Goal: Information Seeking & Learning: Find specific page/section

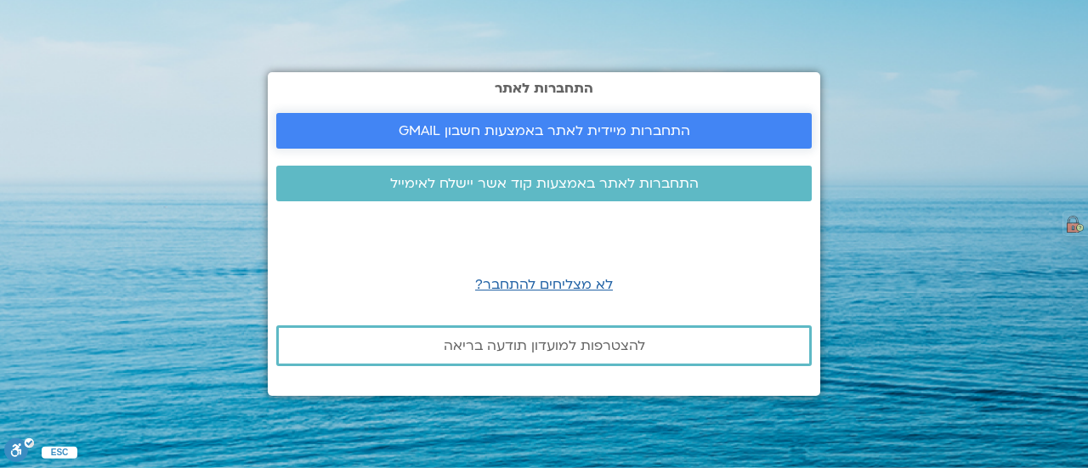
click at [581, 123] on span "התחברות מיידית לאתר באמצעות חשבון GMAIL" at bounding box center [545, 130] width 292 height 15
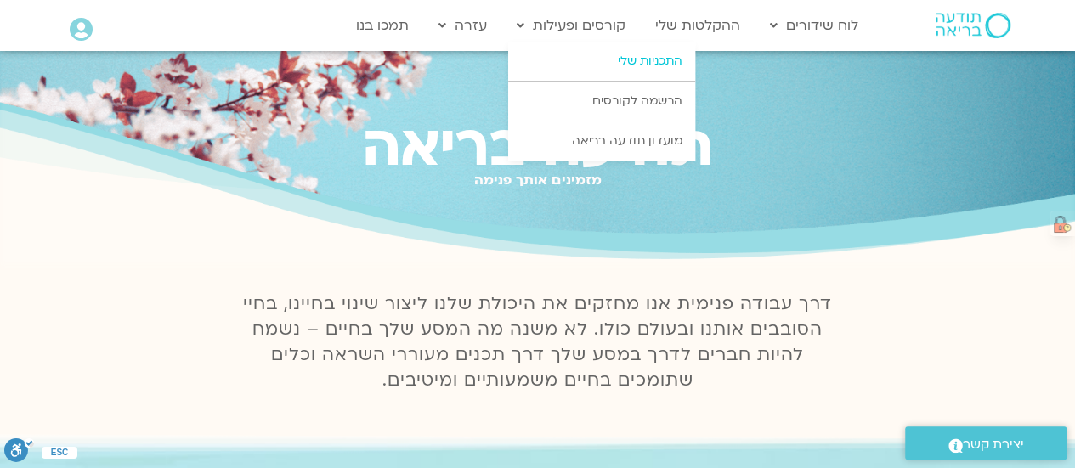
click at [668, 59] on link "התכניות שלי" at bounding box center [601, 61] width 187 height 39
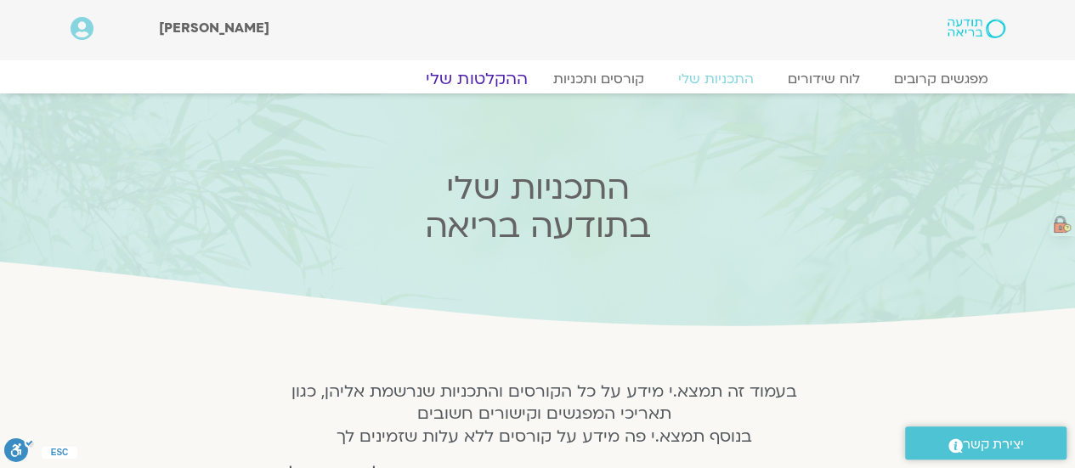
click at [492, 84] on link "ההקלטות שלי" at bounding box center [476, 79] width 143 height 20
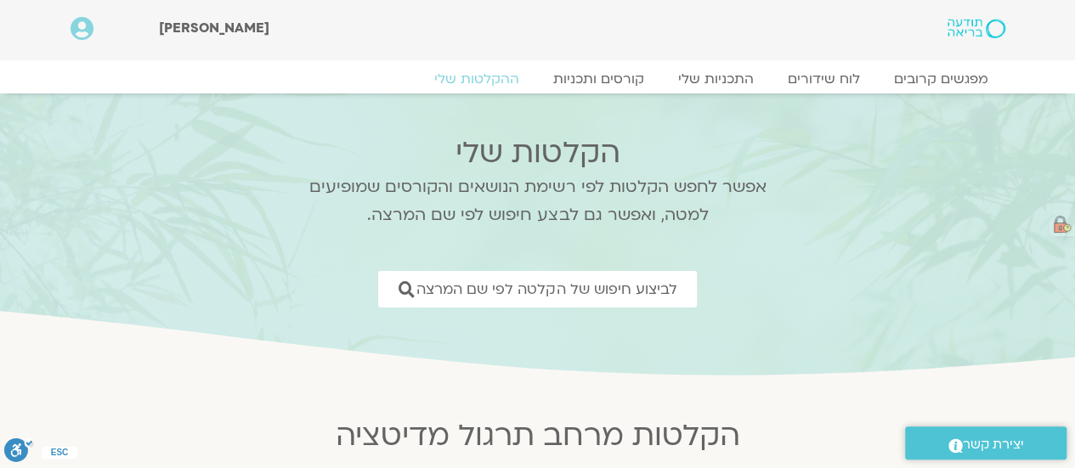
scroll to position [85, 0]
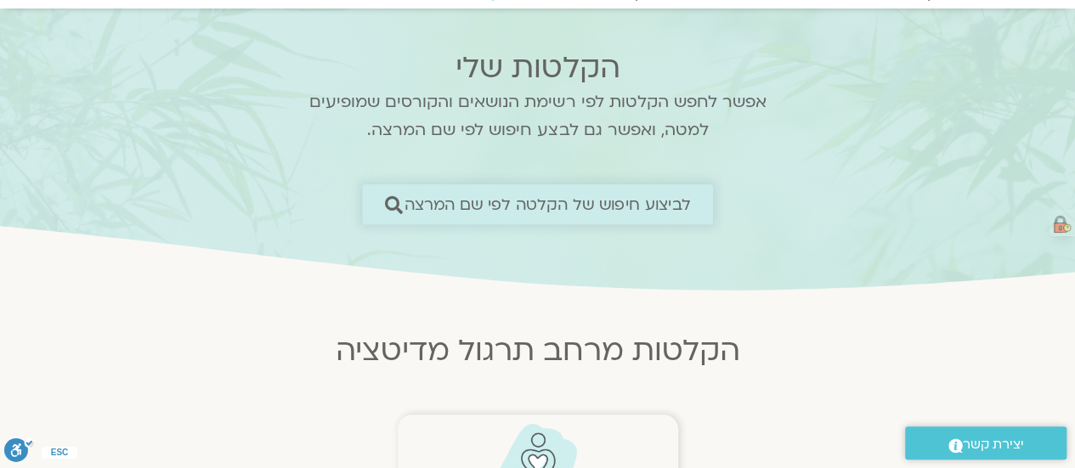
click at [597, 205] on span "לביצוע חיפוש של הקלטה לפי שם המרצה" at bounding box center [548, 204] width 286 height 18
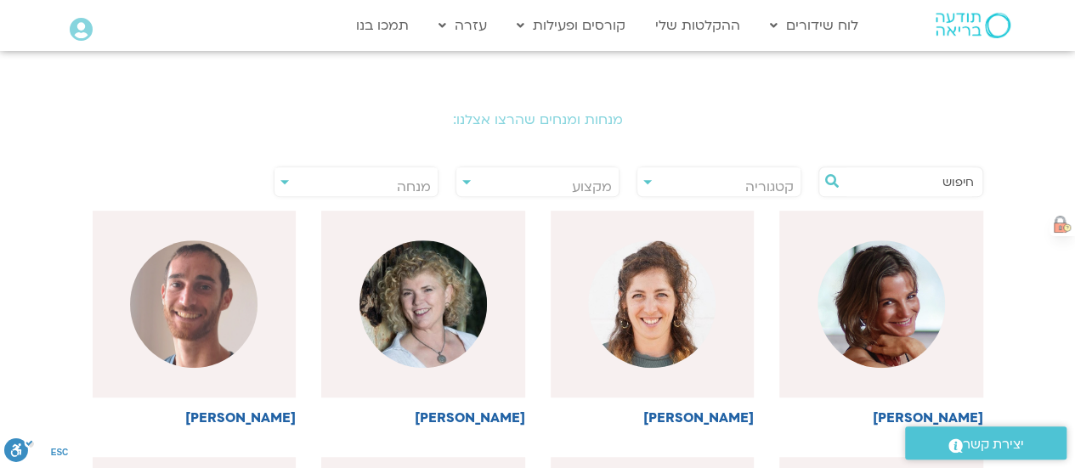
scroll to position [340, 0]
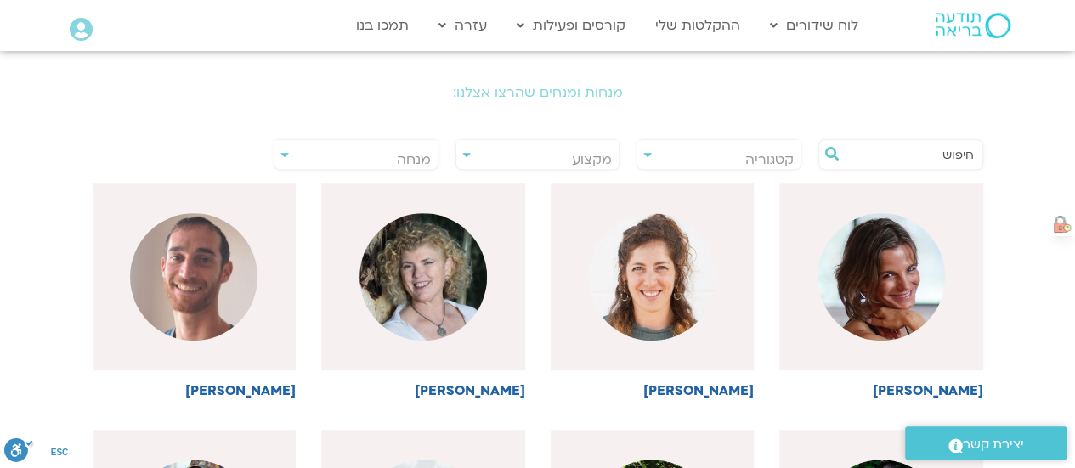
click at [358, 155] on span "מנחה" at bounding box center [356, 159] width 163 height 39
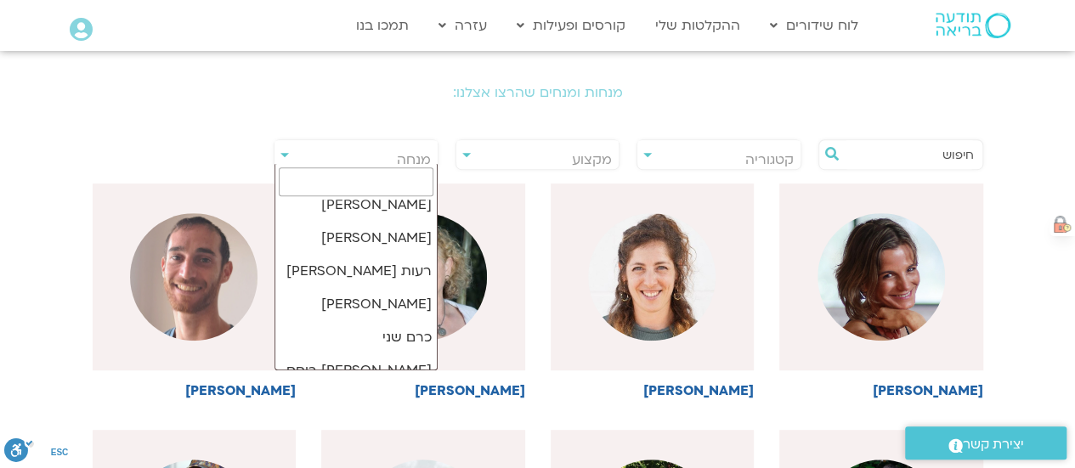
scroll to position [3485, 0]
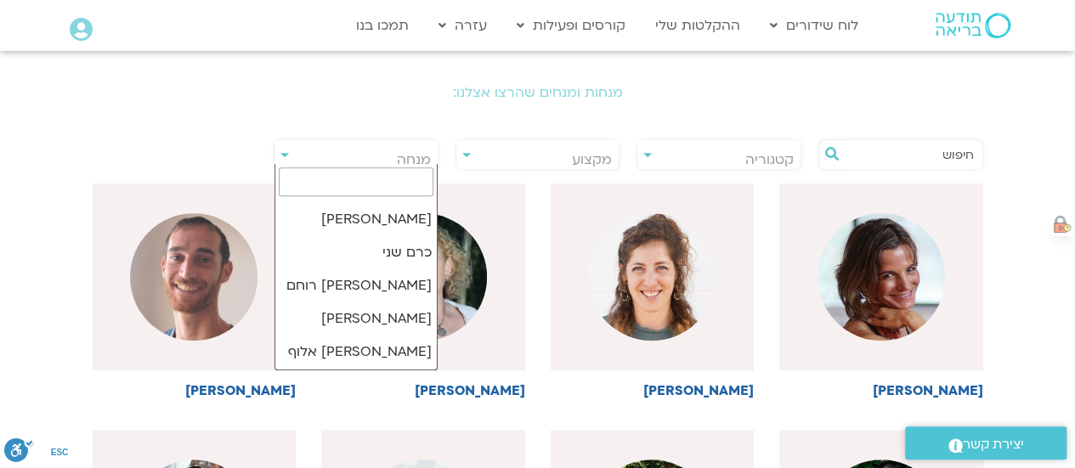
click at [404, 175] on input "search" at bounding box center [356, 181] width 155 height 29
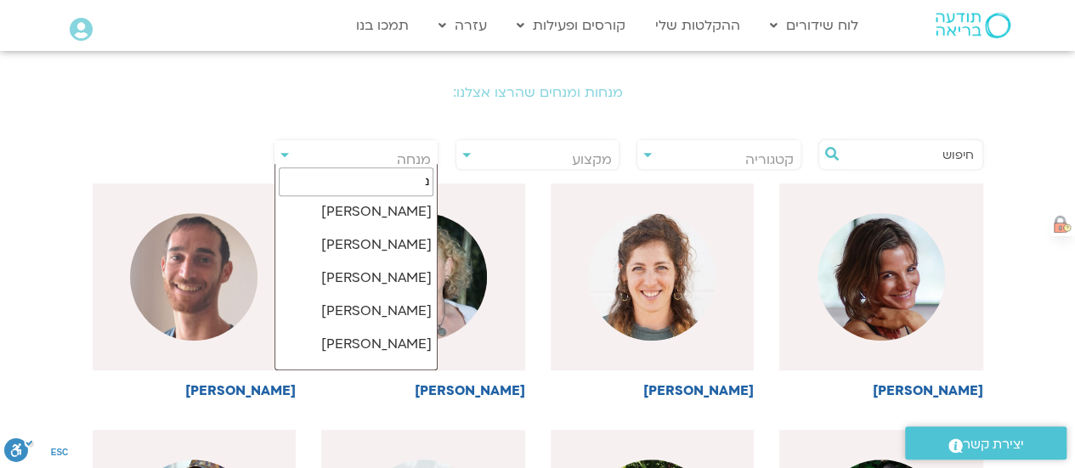
scroll to position [0, 0]
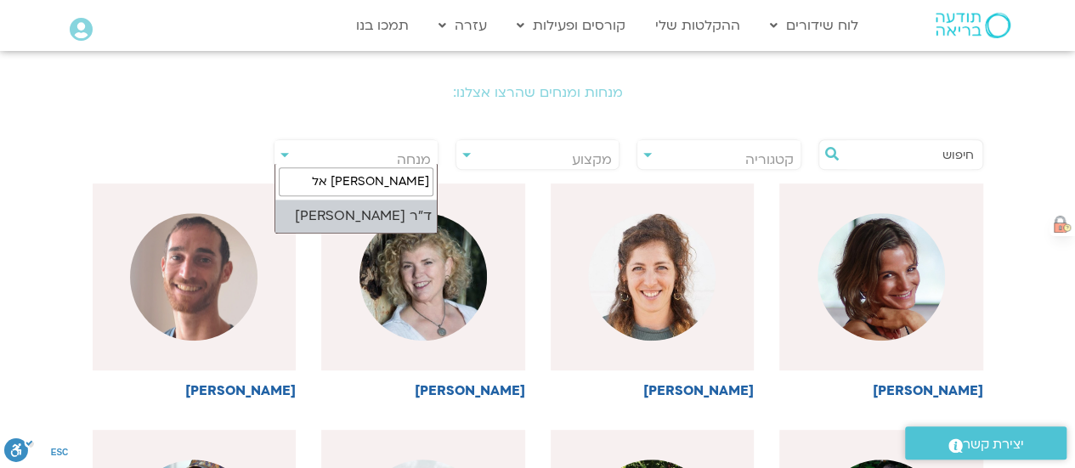
type input "נועה אל"
select select "****"
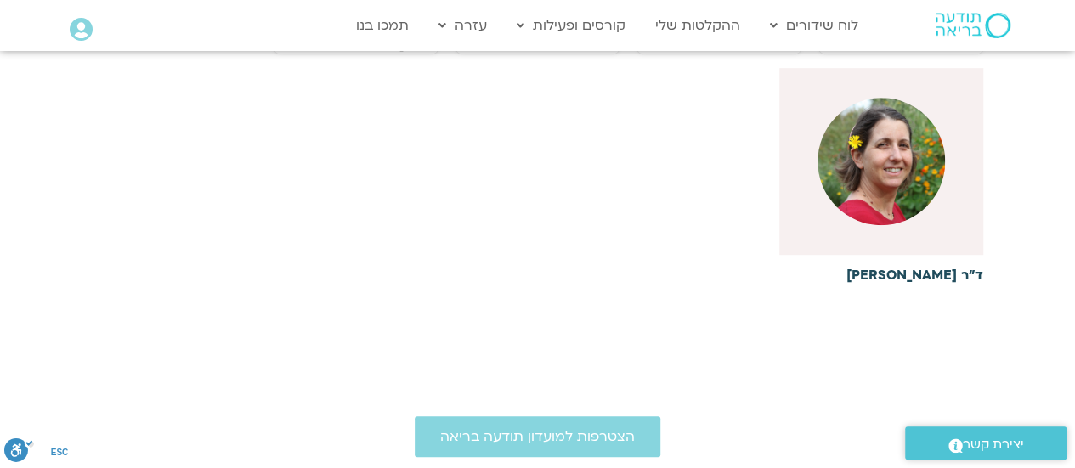
scroll to position [510, 0]
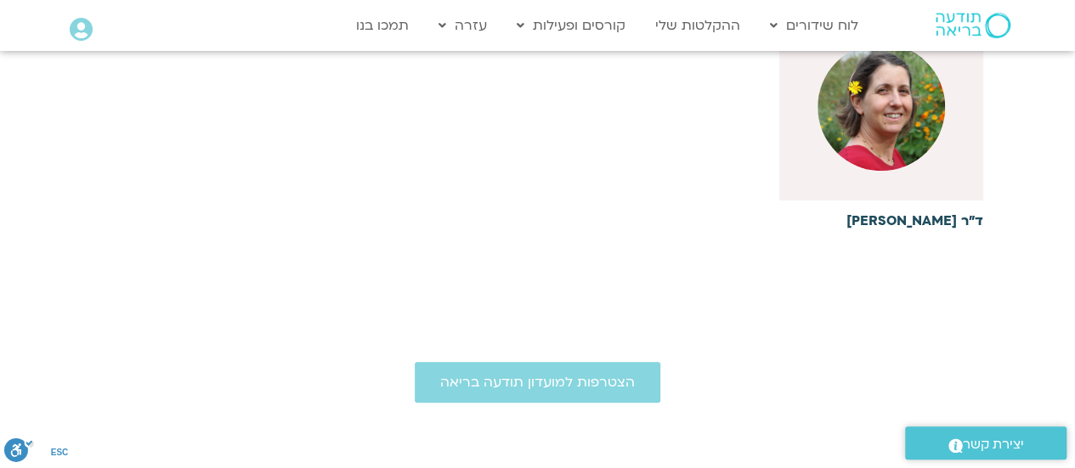
click at [930, 198] on div at bounding box center [881, 107] width 204 height 187
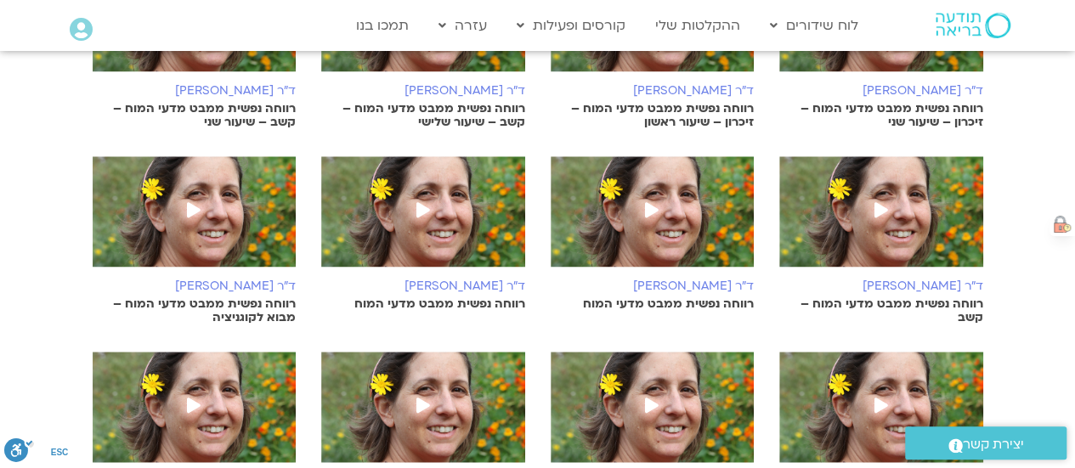
scroll to position [765, 0]
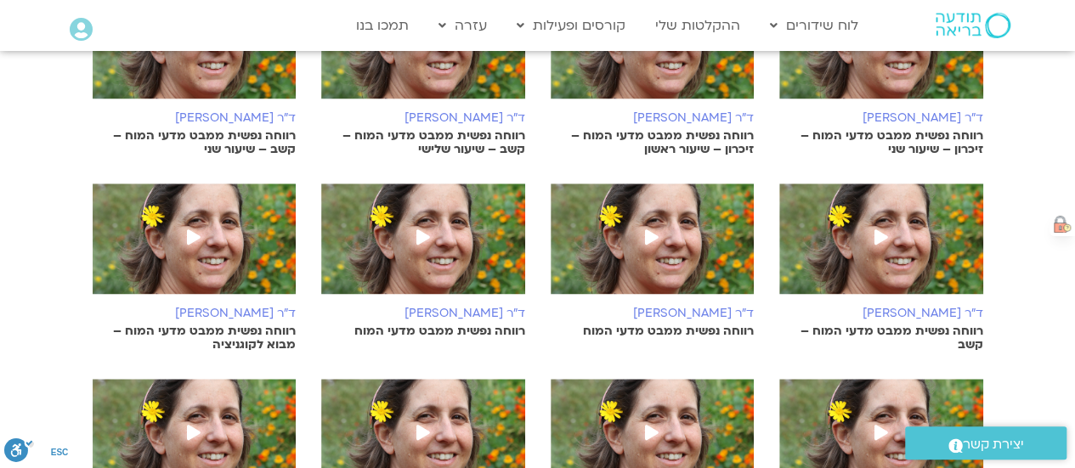
click at [243, 308] on h6 "ד"ר [PERSON_NAME]" at bounding box center [195, 314] width 204 height 14
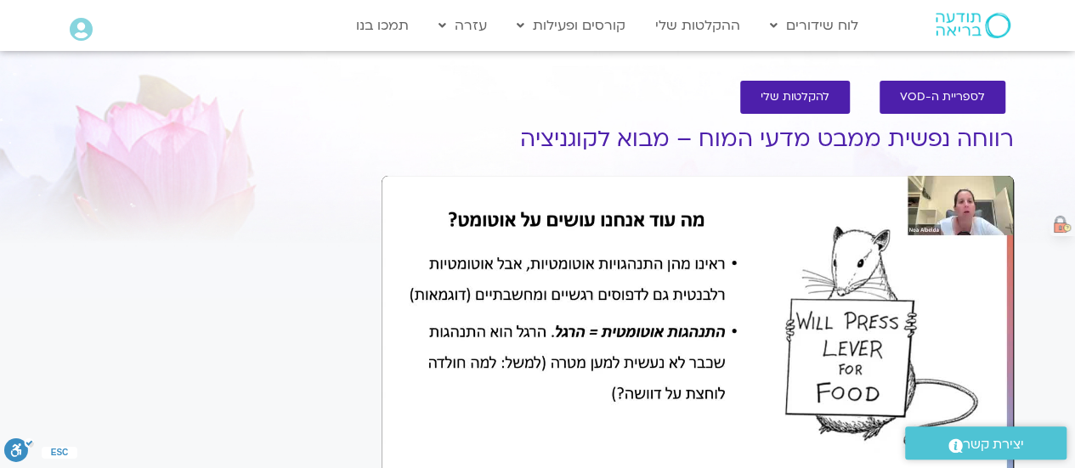
drag, startPoint x: 779, startPoint y: 225, endPoint x: 680, endPoint y: 237, distance: 99.3
drag, startPoint x: 680, startPoint y: 237, endPoint x: 542, endPoint y: 410, distance: 220.8
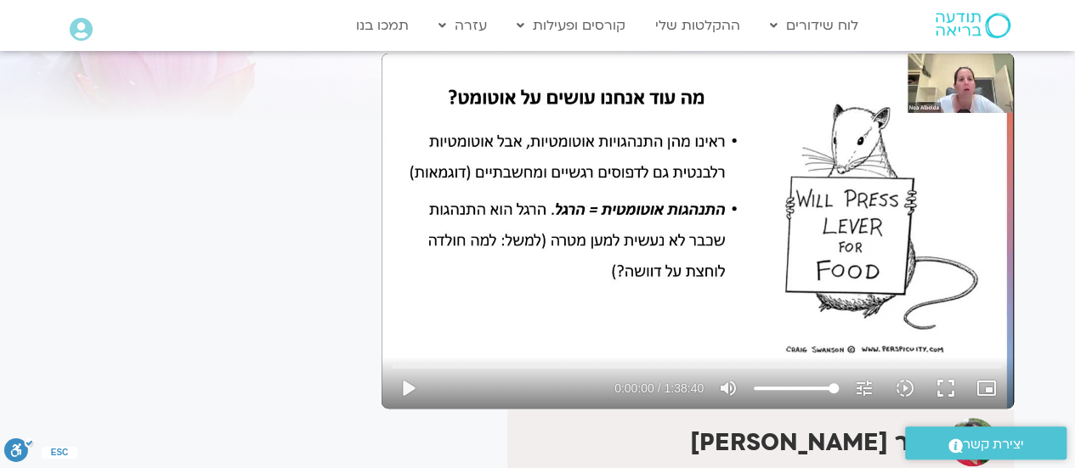
scroll to position [85, 0]
